Goal: Task Accomplishment & Management: Manage account settings

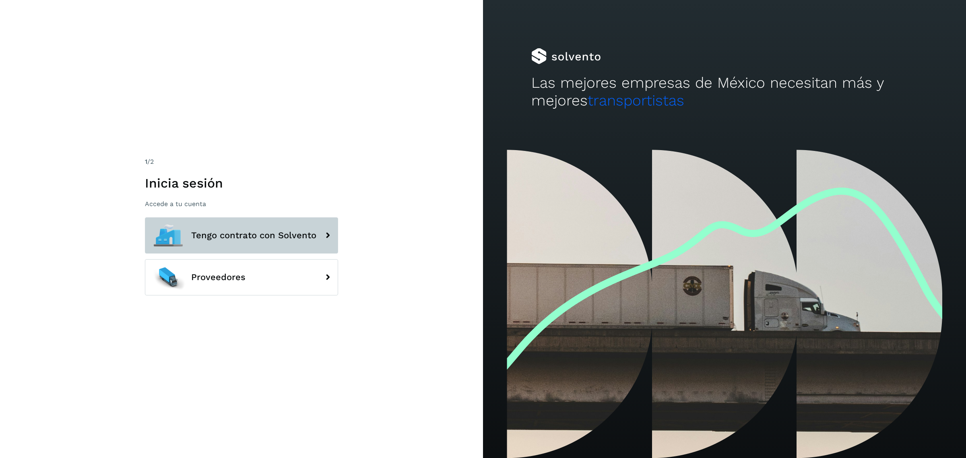
click at [301, 238] on span "Tengo contrato con Solvento" at bounding box center [253, 236] width 125 height 10
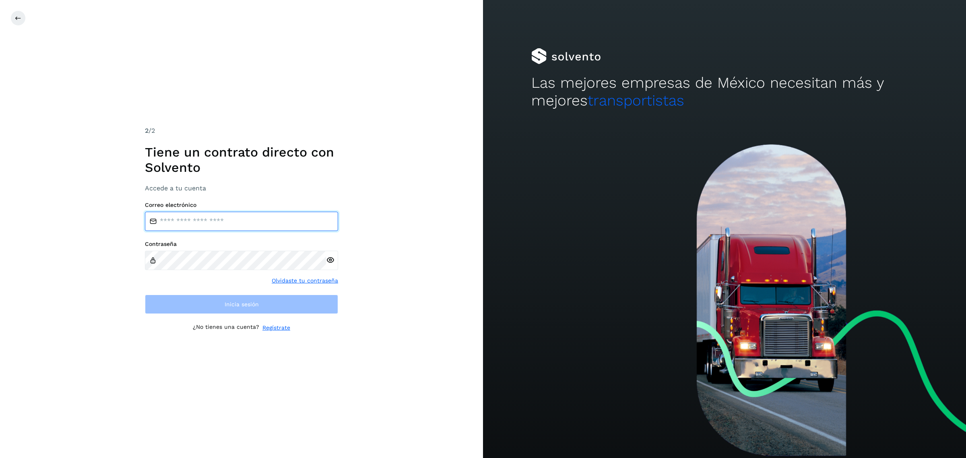
type input "**********"
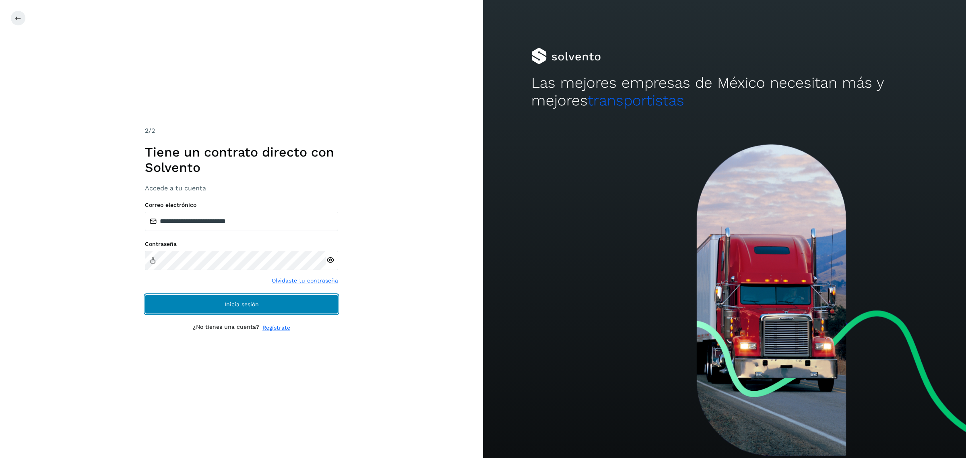
click at [272, 309] on button "Inicia sesión" at bounding box center [241, 304] width 193 height 19
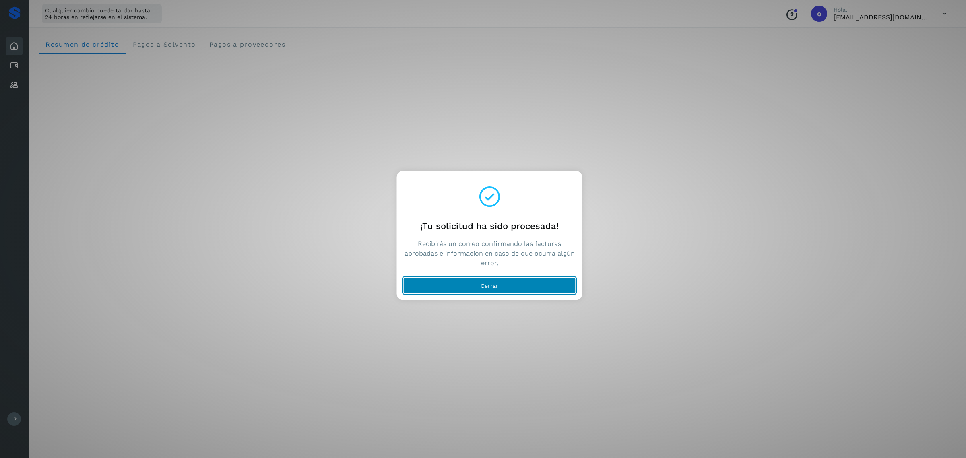
click at [508, 292] on button "Cerrar" at bounding box center [490, 286] width 173 height 16
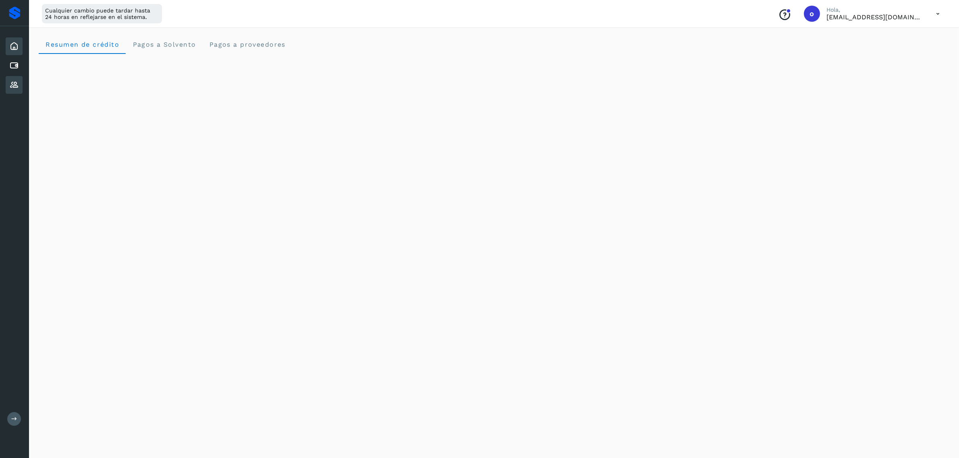
click at [11, 91] on div "Proveedores" at bounding box center [14, 85] width 17 height 18
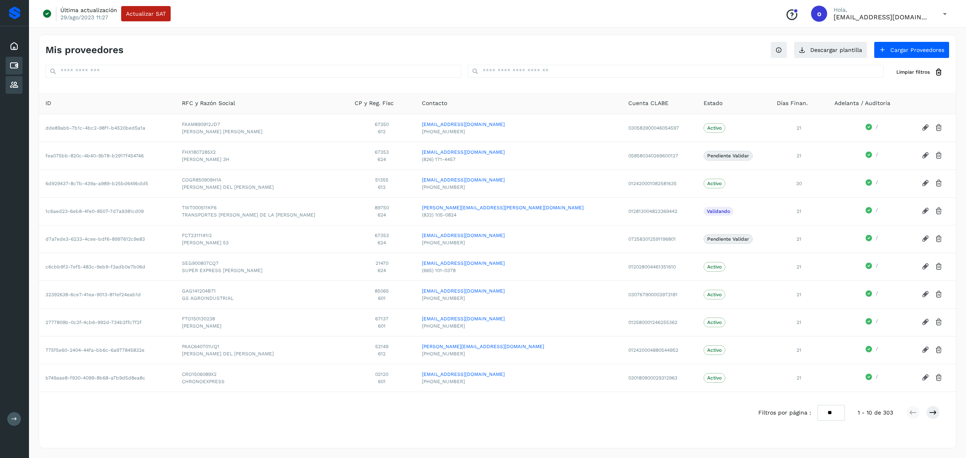
click at [12, 68] on icon at bounding box center [14, 66] width 10 height 10
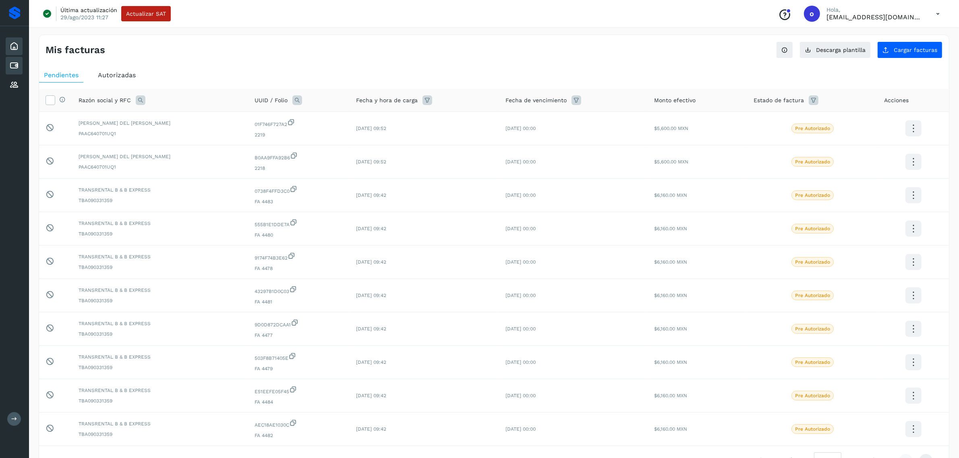
click at [15, 45] on icon at bounding box center [14, 46] width 10 height 10
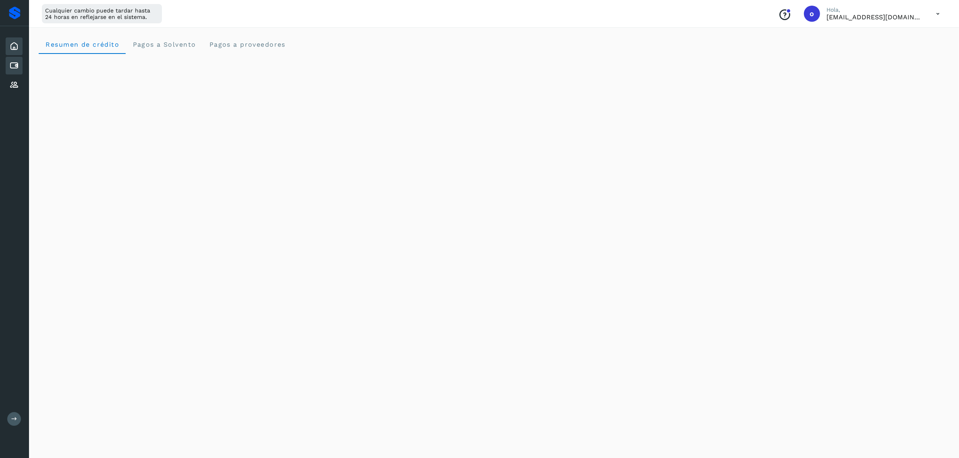
click at [12, 62] on icon at bounding box center [14, 66] width 10 height 10
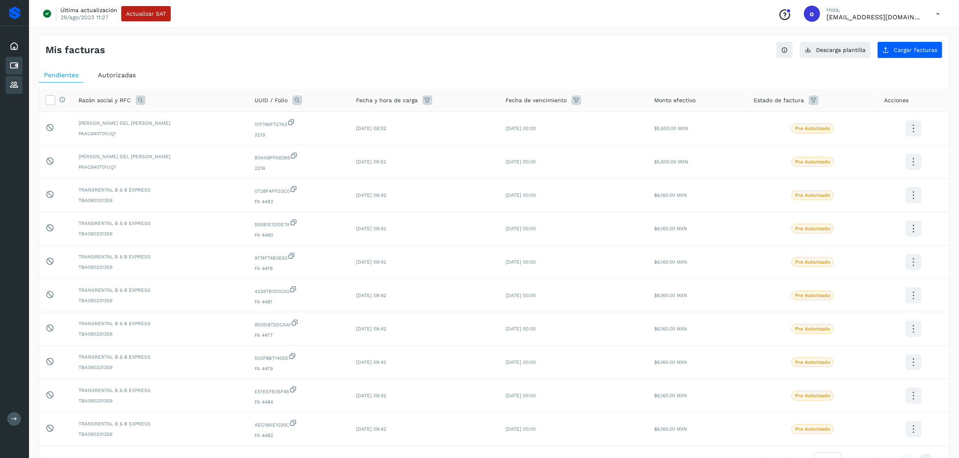
click at [12, 77] on div "Proveedores" at bounding box center [14, 85] width 17 height 18
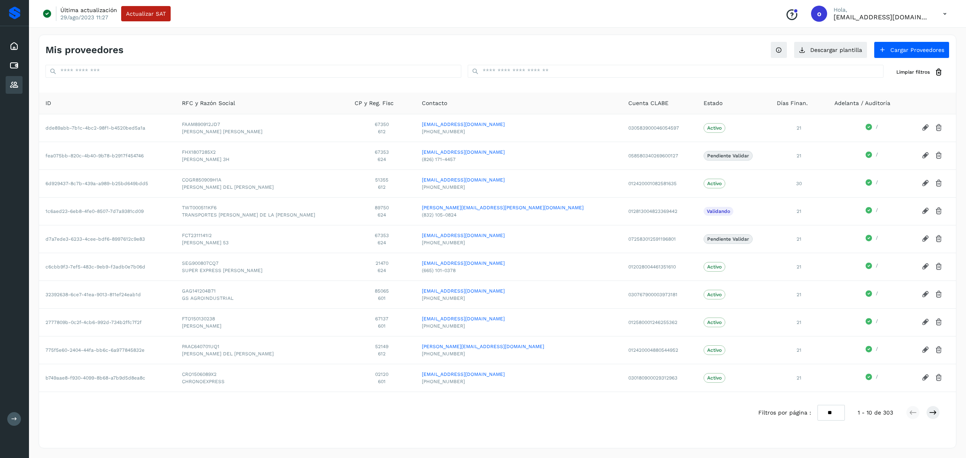
click at [947, 14] on icon at bounding box center [945, 14] width 17 height 17
click at [902, 52] on div "Cerrar sesión" at bounding box center [905, 51] width 96 height 15
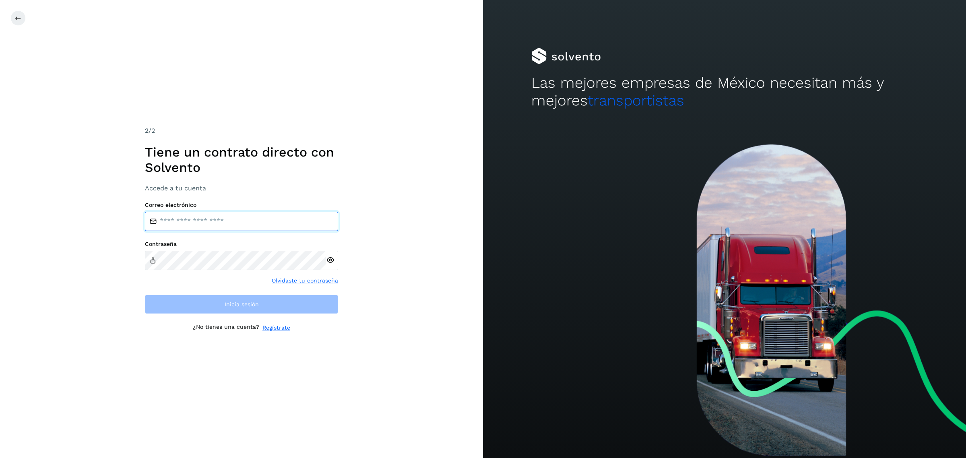
type input "**********"
